Goal: Unclear: Browse casually

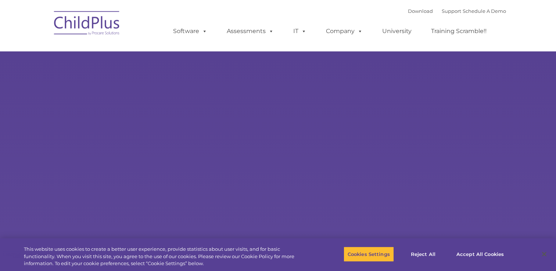
type input ""
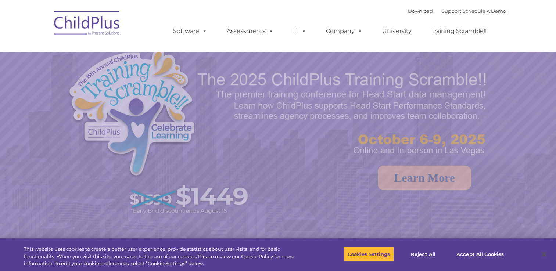
select select "MEDIUM"
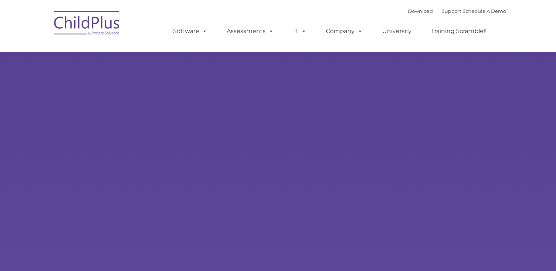
type input ""
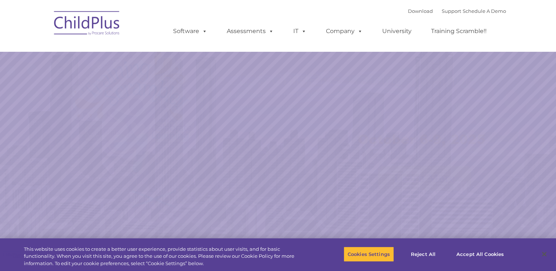
select select "MEDIUM"
